Goal: Task Accomplishment & Management: Use online tool/utility

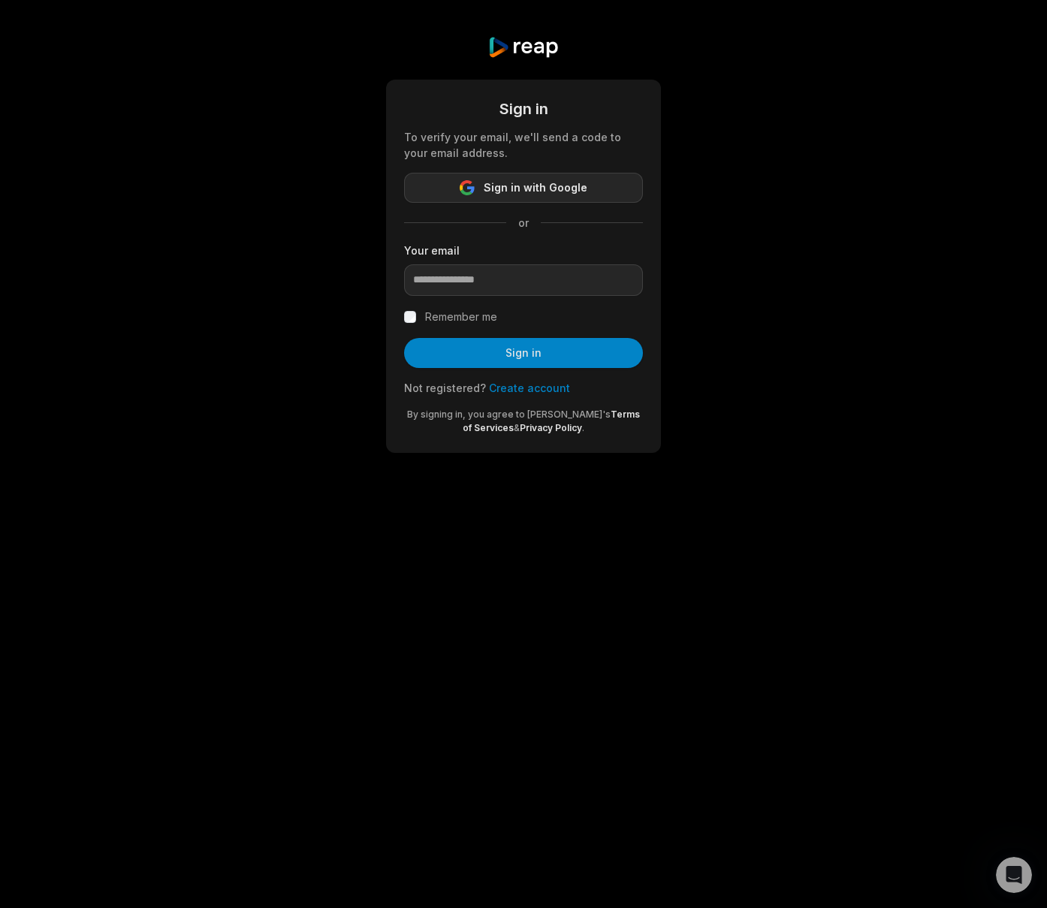
click at [516, 192] on span "Sign in with Google" at bounding box center [536, 188] width 104 height 18
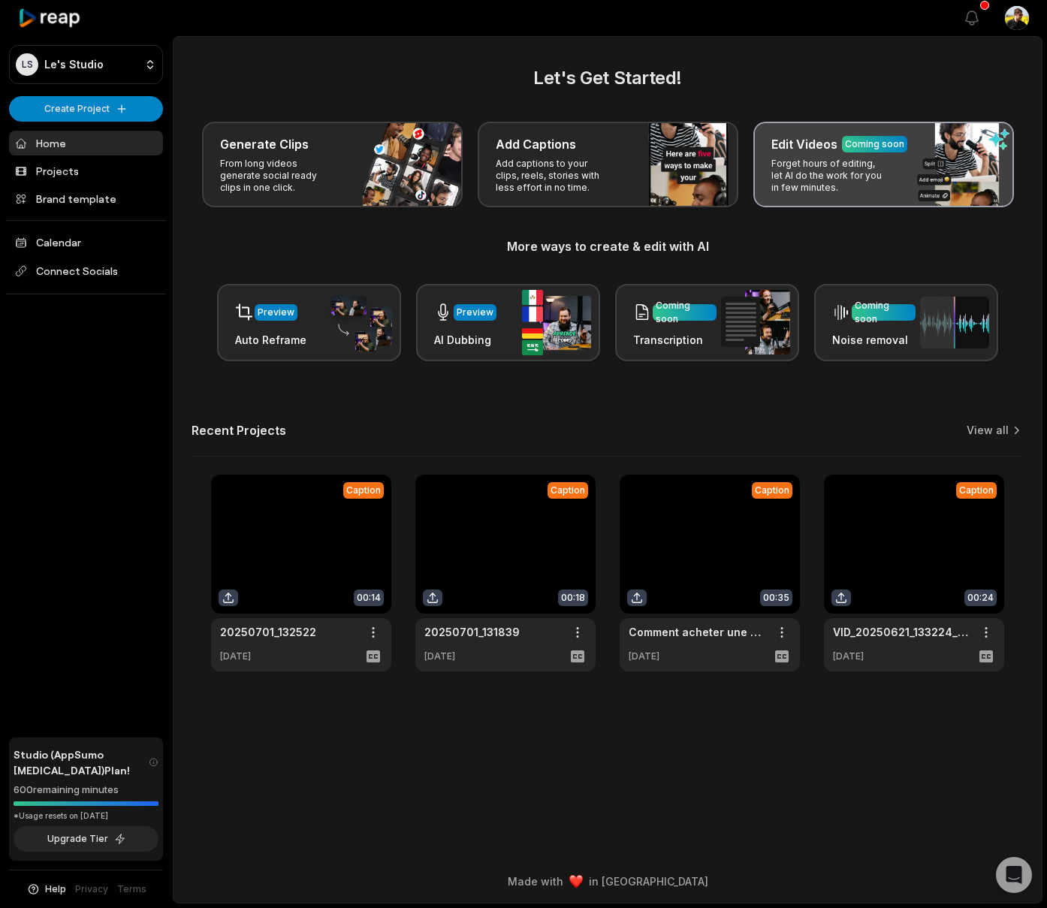
click at [860, 180] on p "Forget hours of editing, let AI do the work for you in few minutes." at bounding box center [830, 176] width 116 height 36
click at [805, 183] on p "Forget hours of editing, let AI do the work for you in few minutes." at bounding box center [830, 176] width 116 height 36
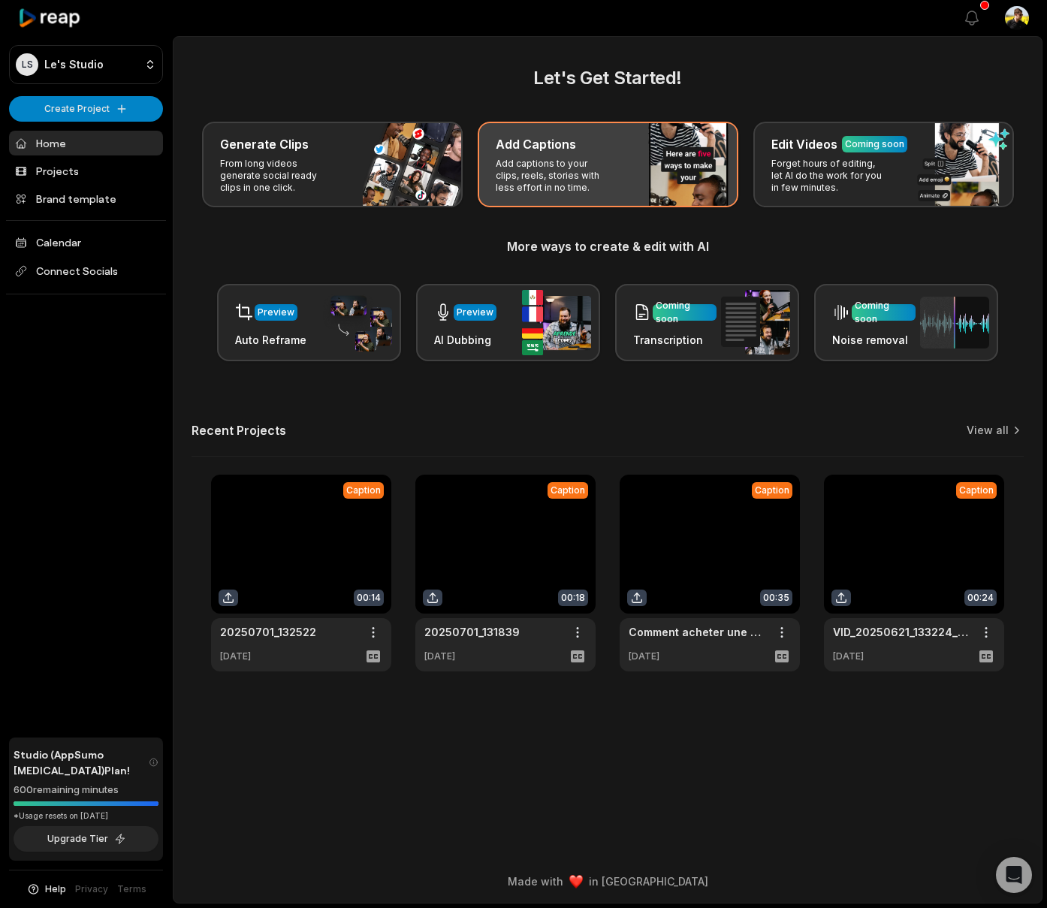
click at [619, 137] on div "Add Captions" at bounding box center [608, 144] width 225 height 18
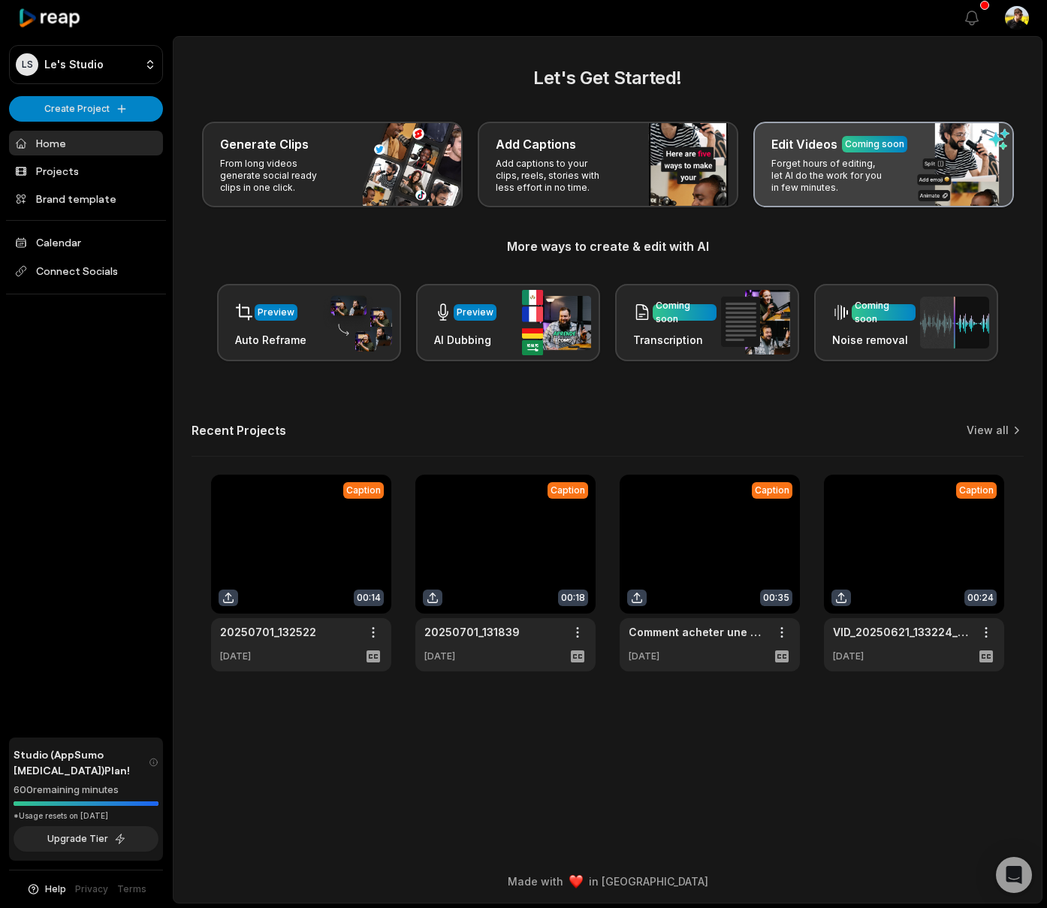
click at [822, 163] on p "Forget hours of editing, let AI do the work for you in few minutes." at bounding box center [830, 176] width 116 height 36
click at [827, 187] on p "Forget hours of editing, let AI do the work for you in few minutes." at bounding box center [830, 176] width 116 height 36
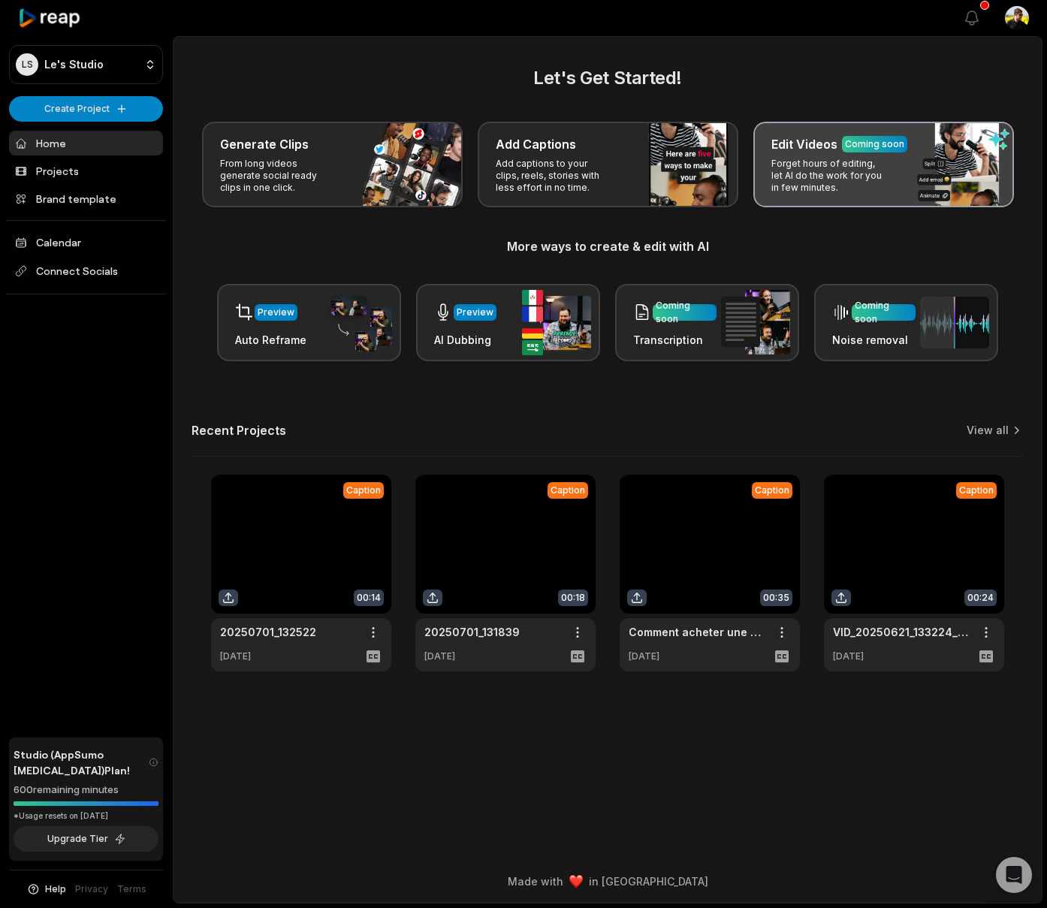
click at [969, 144] on div "Edit Videos Coming soon" at bounding box center [884, 144] width 225 height 18
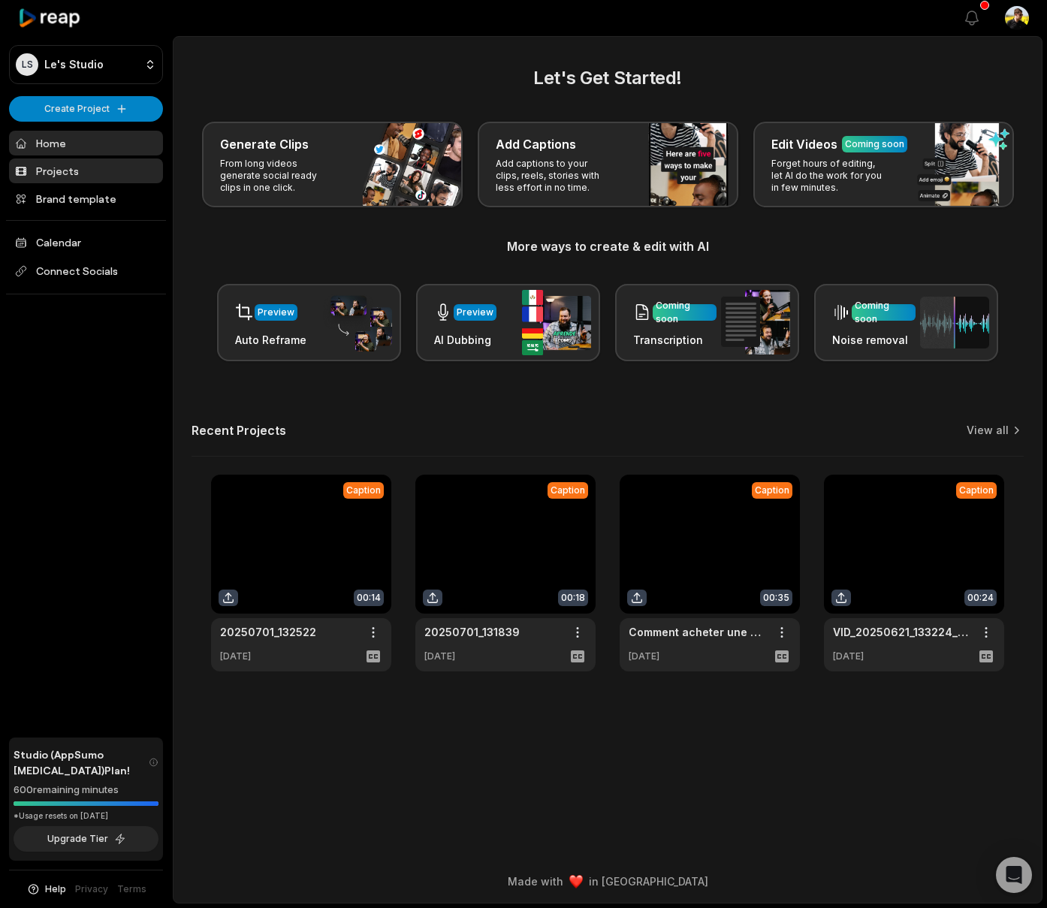
click at [104, 165] on link "Projects" at bounding box center [86, 171] width 154 height 25
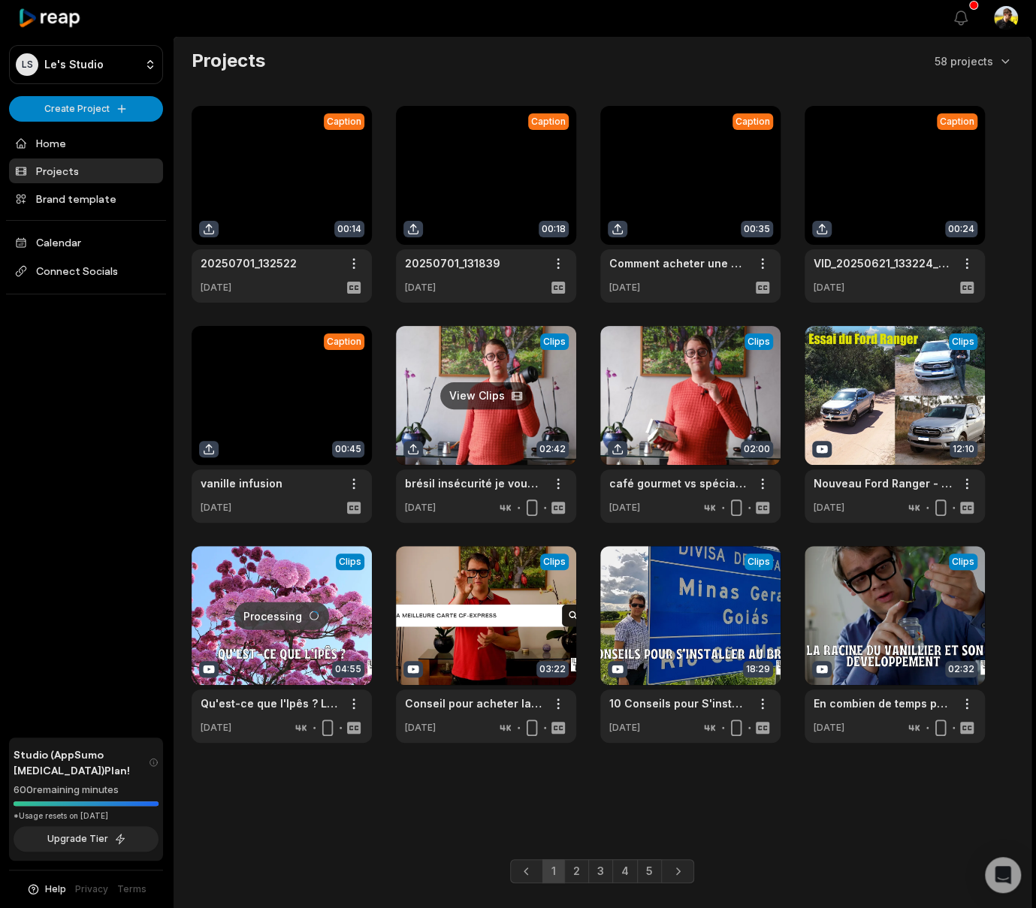
click at [459, 369] on link at bounding box center [486, 424] width 180 height 197
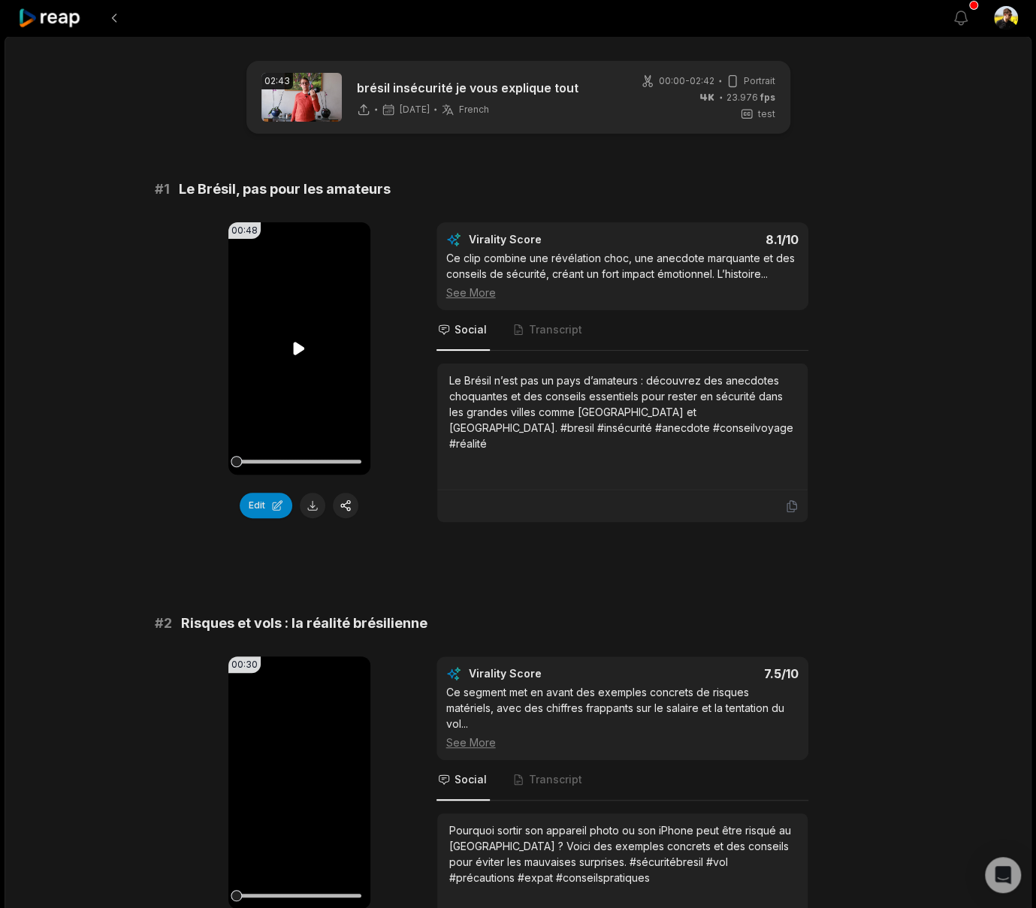
click at [298, 354] on icon at bounding box center [299, 349] width 18 height 18
